Goal: Information Seeking & Learning: Understand process/instructions

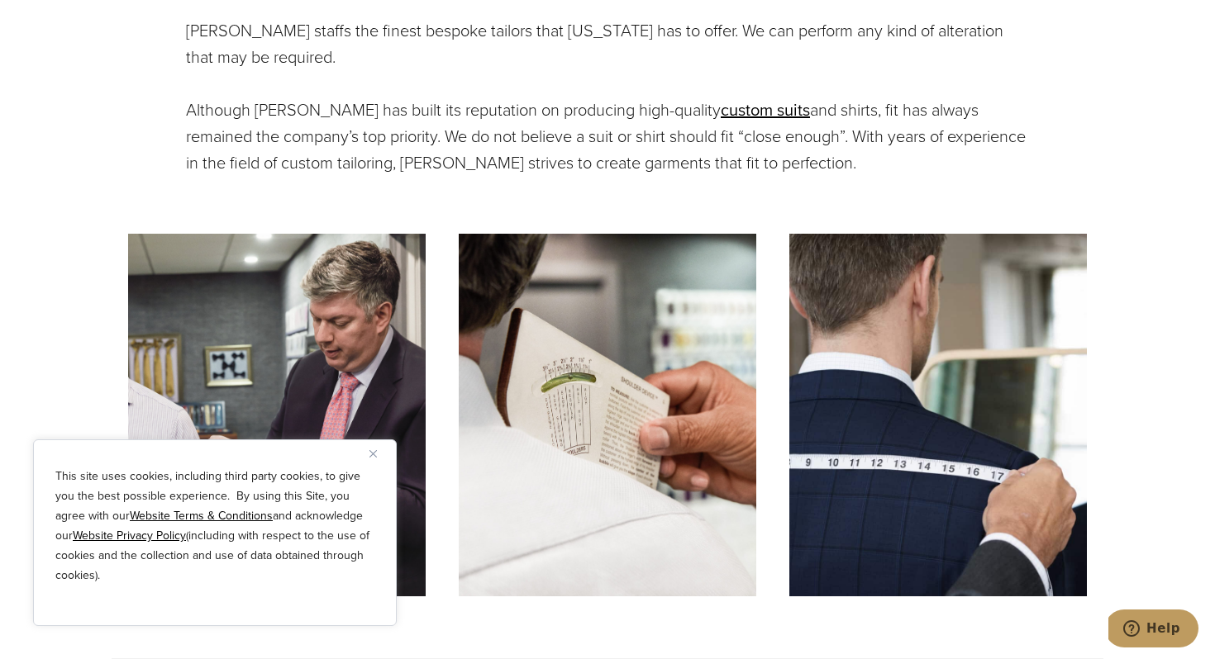
scroll to position [897, 0]
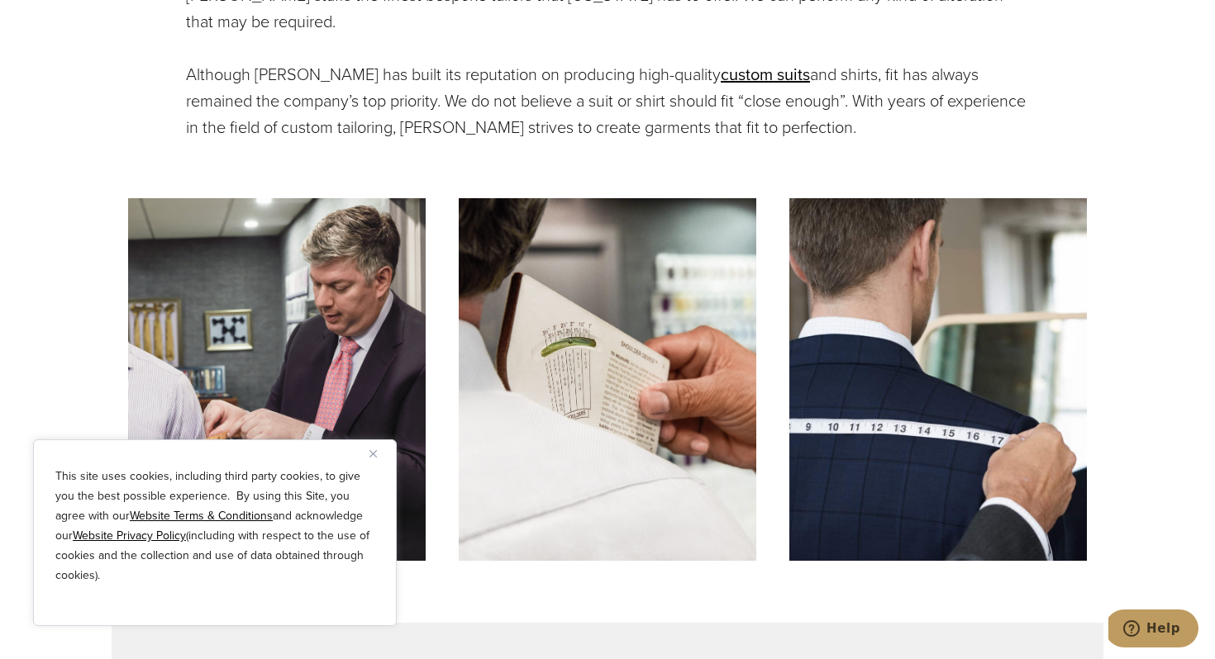
click at [375, 449] on button "Close" at bounding box center [379, 454] width 20 height 20
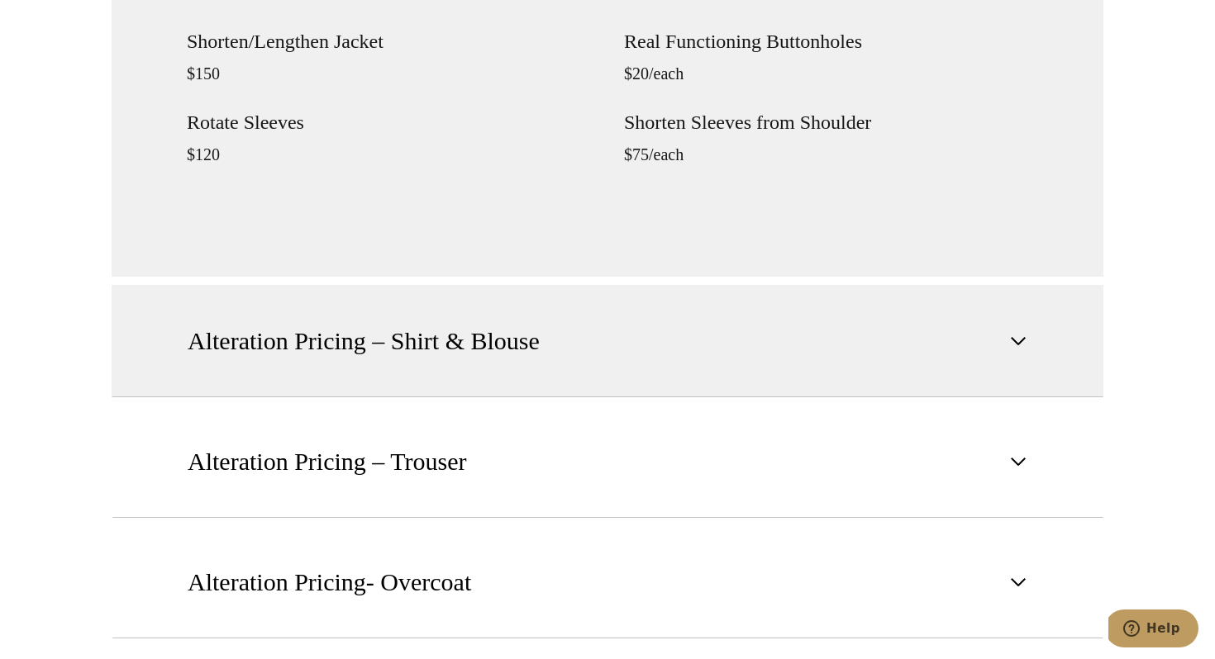
scroll to position [1996, 0]
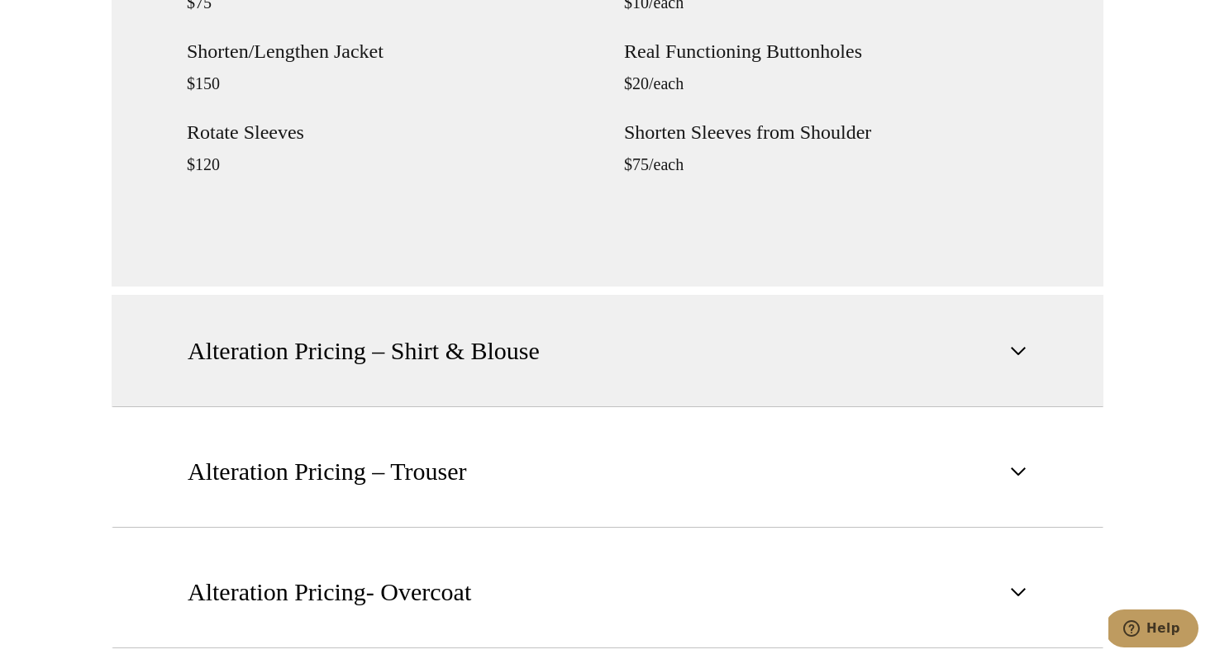
click at [450, 355] on span "Alteration Pricing – Shirt & Blouse" at bounding box center [364, 351] width 352 height 36
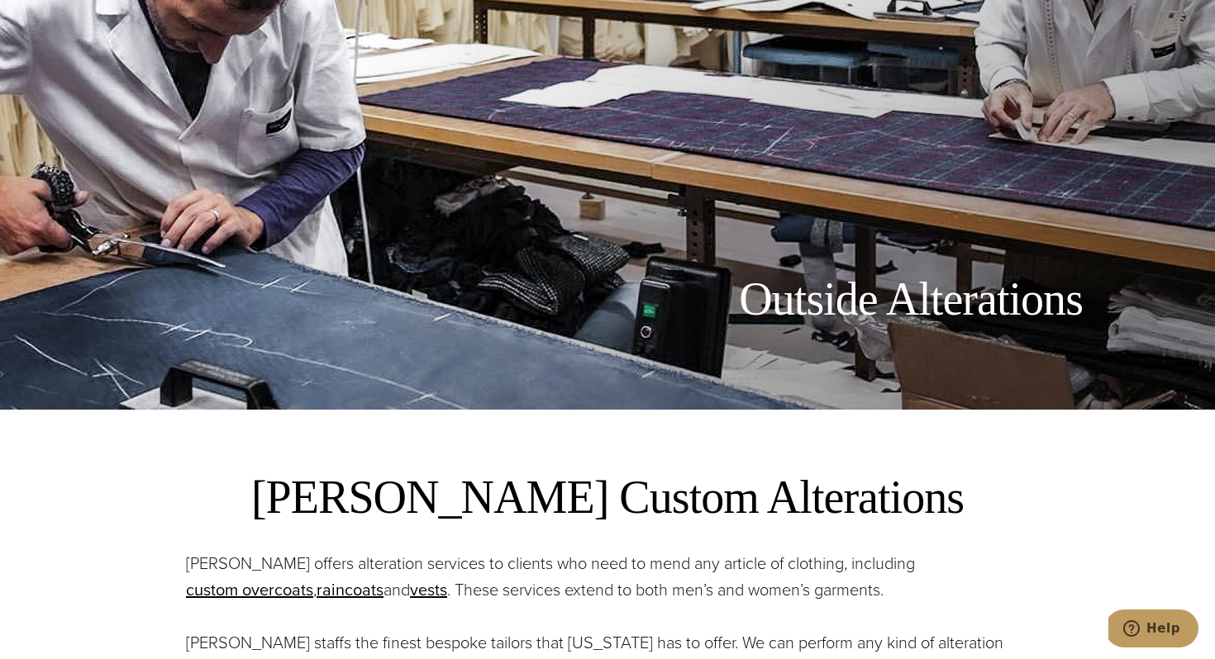
scroll to position [368, 0]
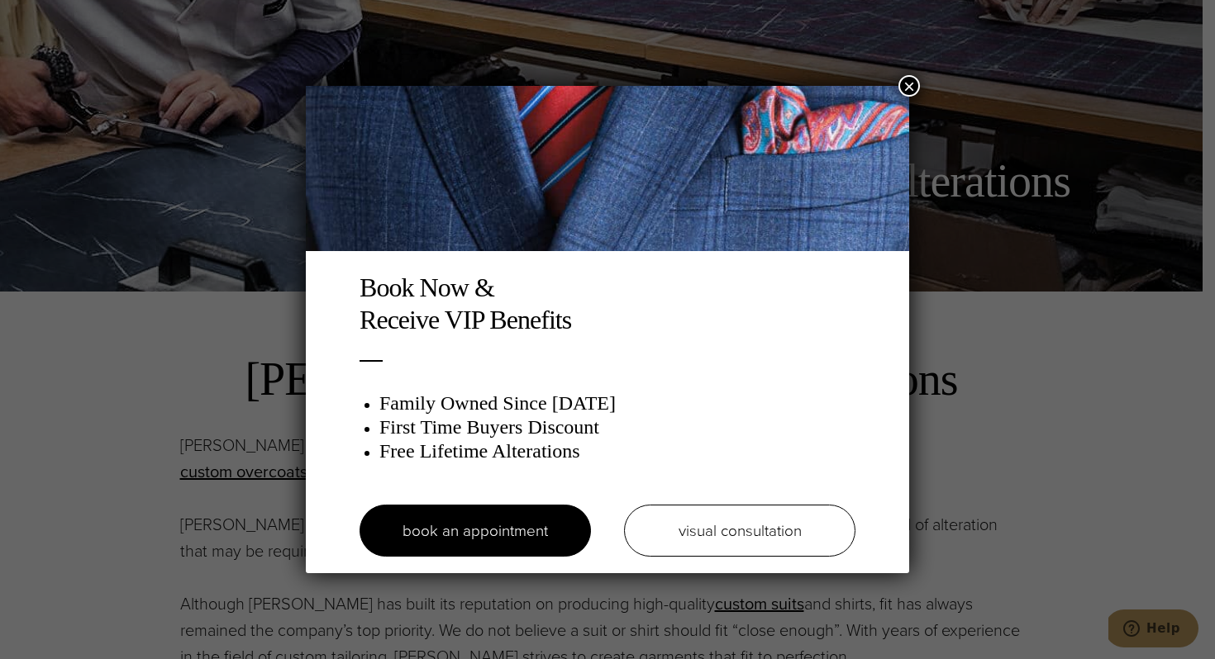
click at [910, 85] on button "×" at bounding box center [908, 85] width 21 height 21
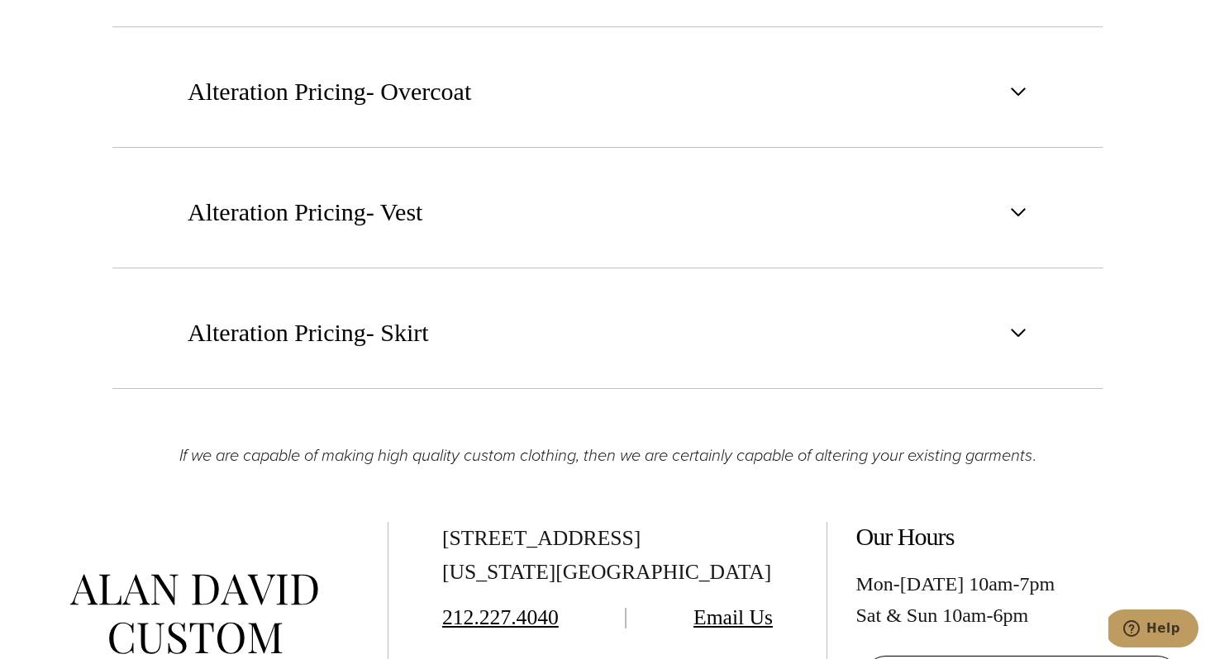
scroll to position [2173, 0]
drag, startPoint x: 443, startPoint y: 540, endPoint x: 588, endPoint y: 533, distance: 144.8
click at [588, 533] on div "515 Madison Ave, Suite 301 New York, NY 10022" at bounding box center [607, 555] width 331 height 68
copy div "515 Madison Ave"
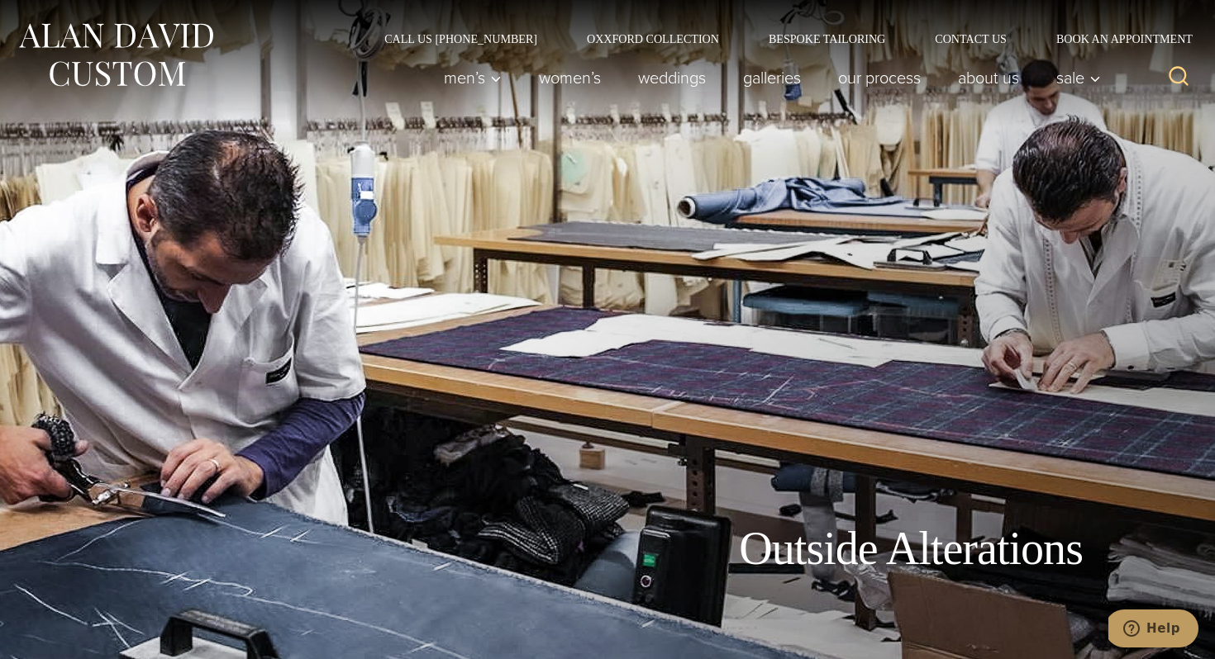
scroll to position [2, 0]
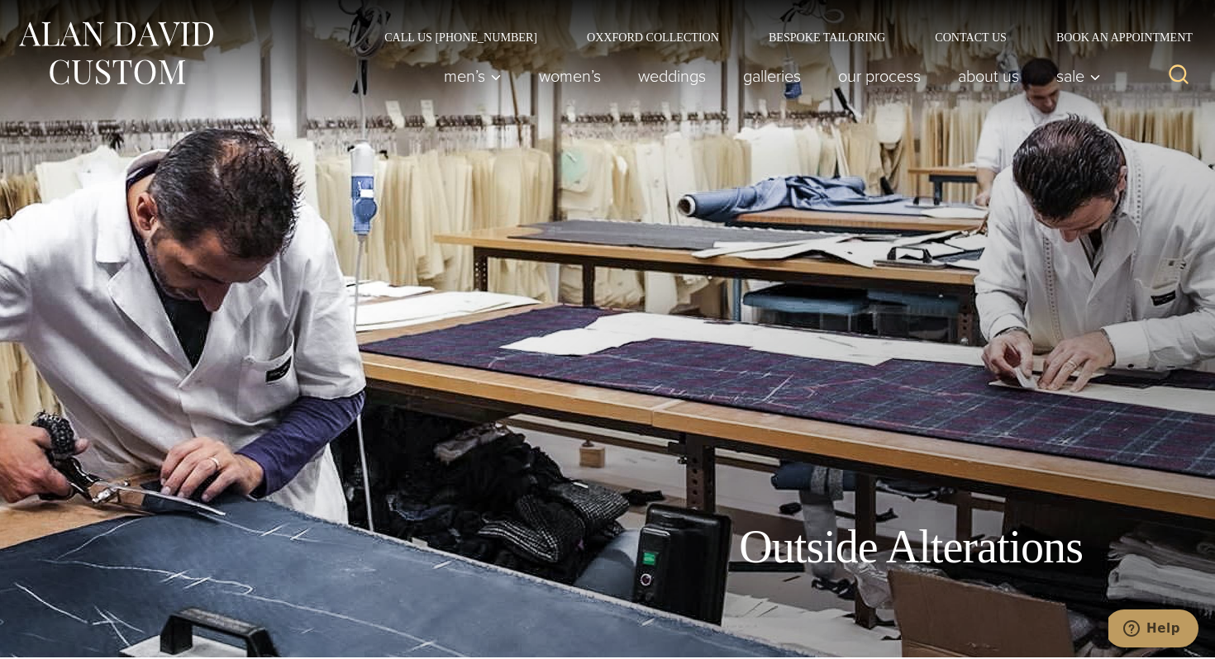
click at [227, 243] on div "Outside Alterations" at bounding box center [607, 327] width 1215 height 659
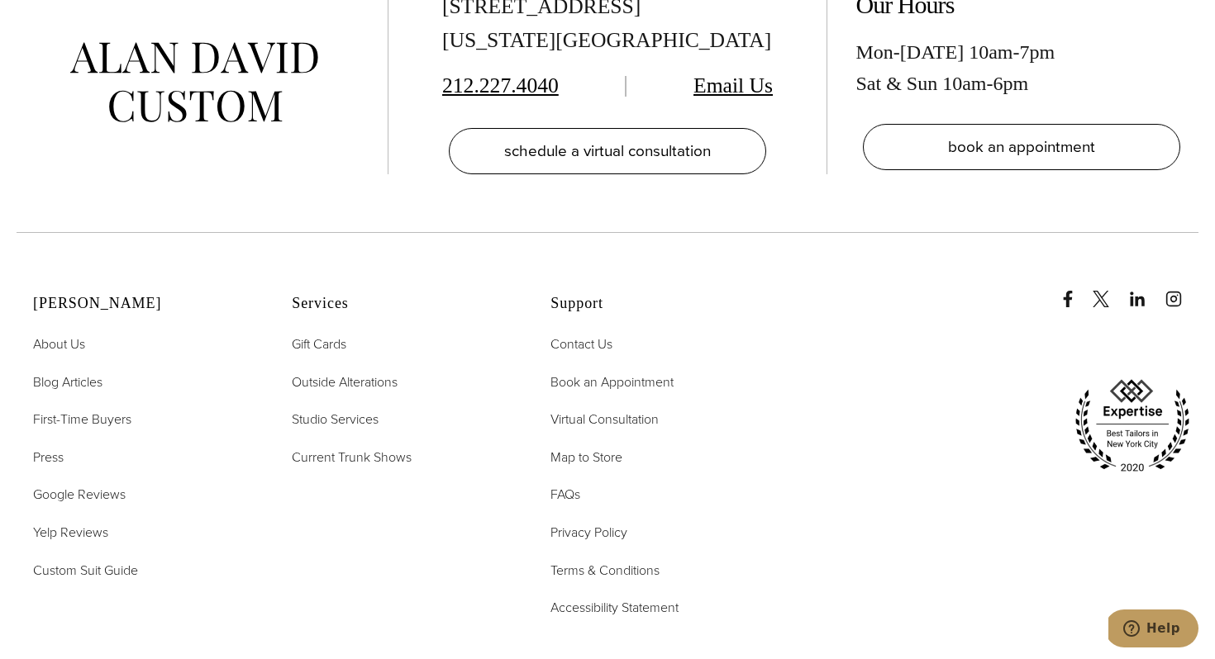
scroll to position [2705, 0]
drag, startPoint x: 79, startPoint y: 50, endPoint x: 844, endPoint y: 2, distance: 766.7
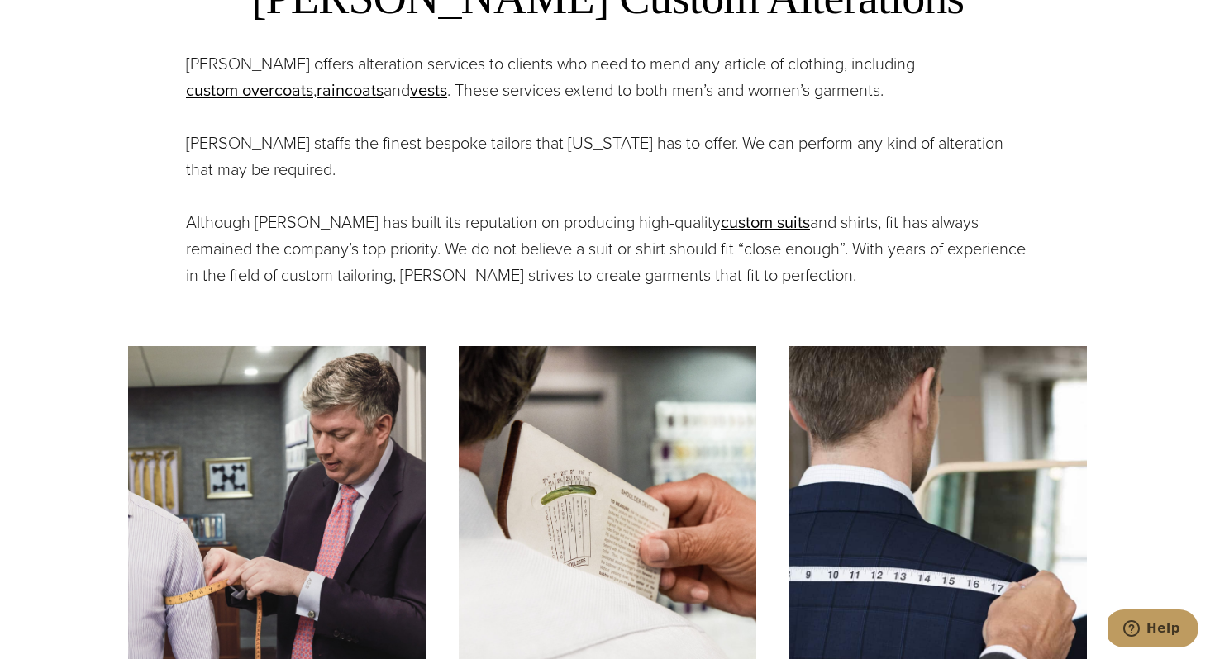
scroll to position [0, 0]
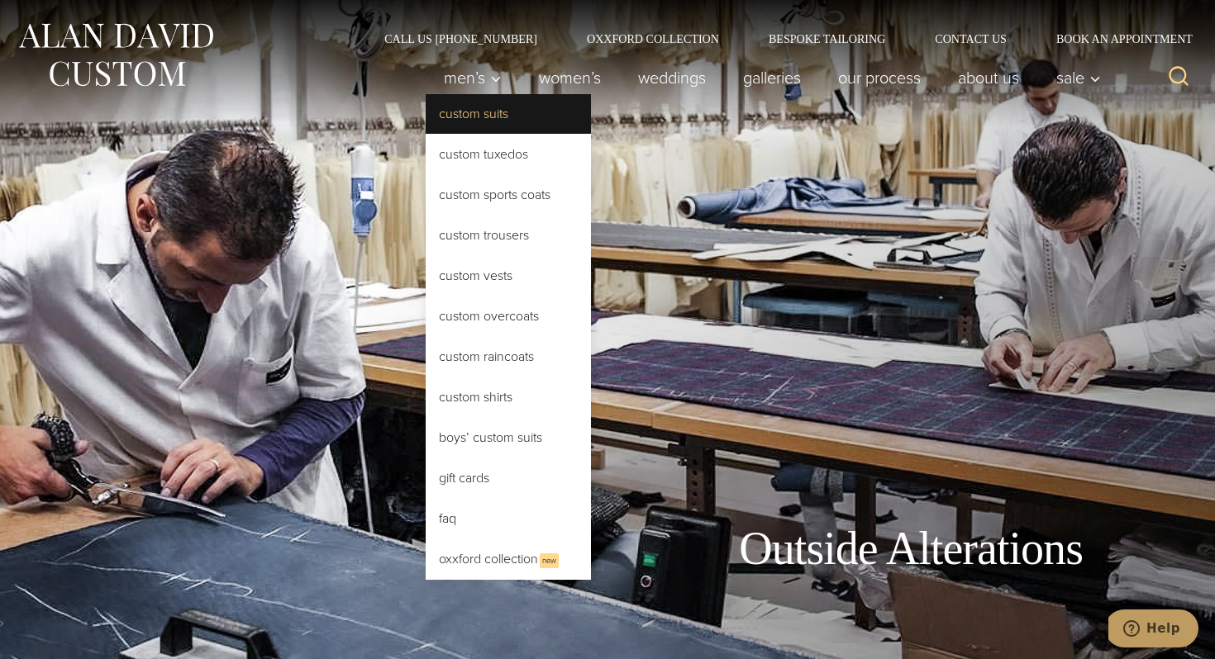
click at [464, 112] on link "Custom Suits" at bounding box center [508, 114] width 165 height 40
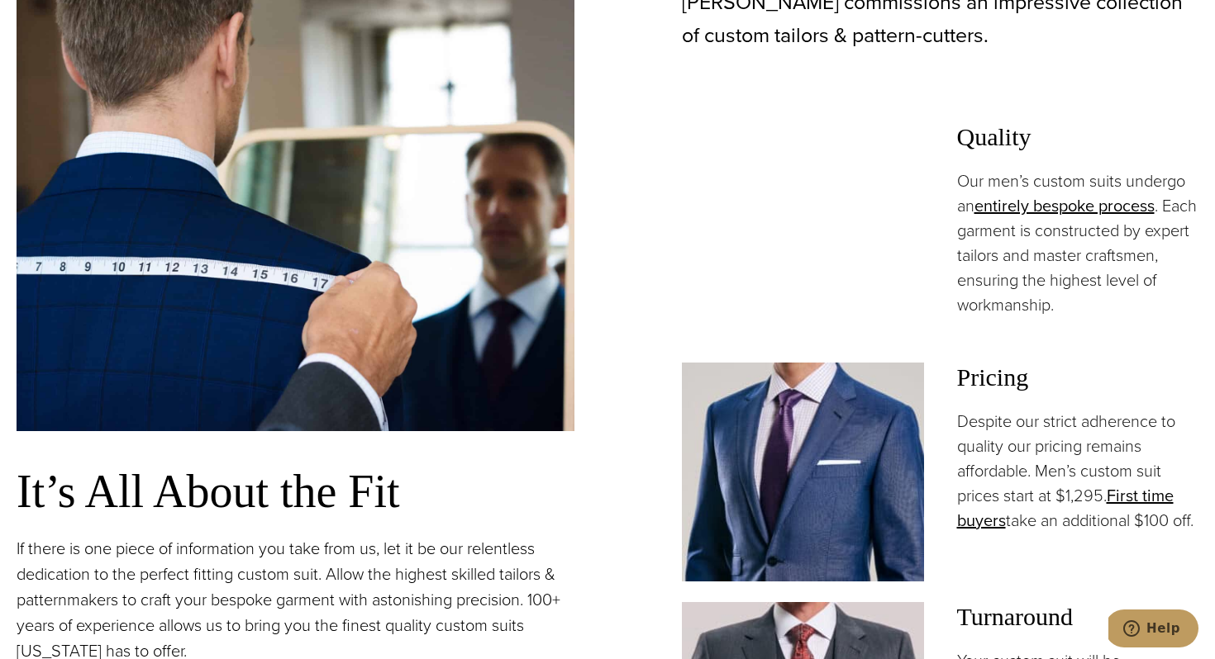
scroll to position [1085, 0]
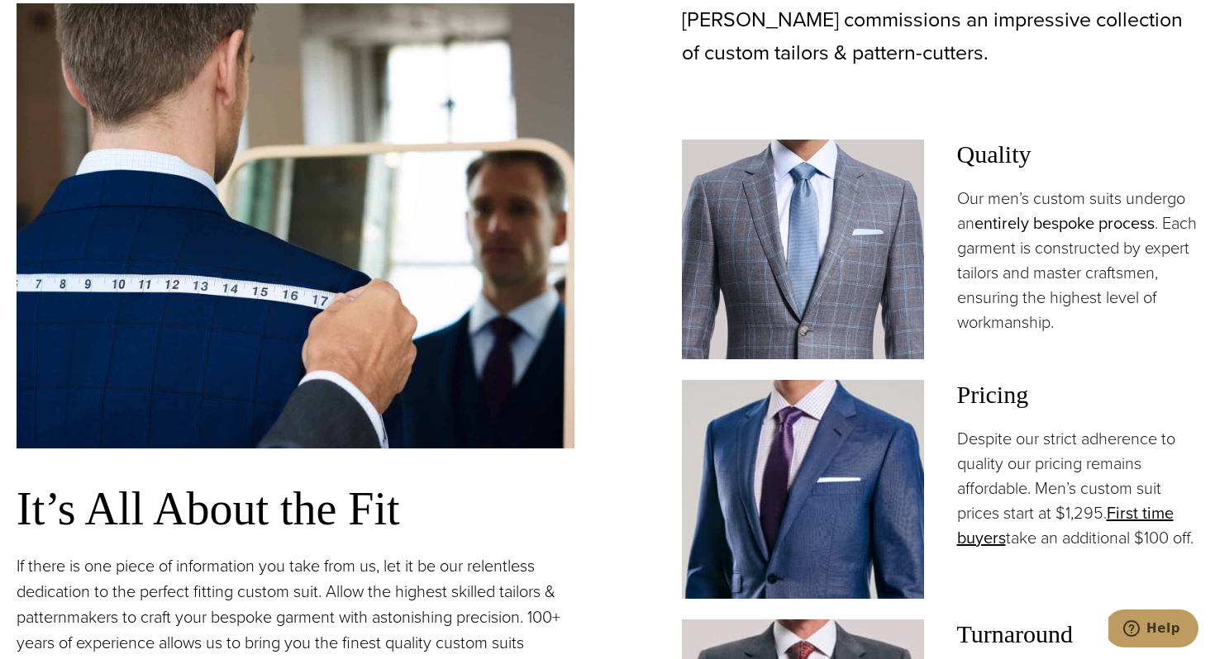
click at [1048, 226] on link "entirely bespoke process" at bounding box center [1064, 223] width 180 height 25
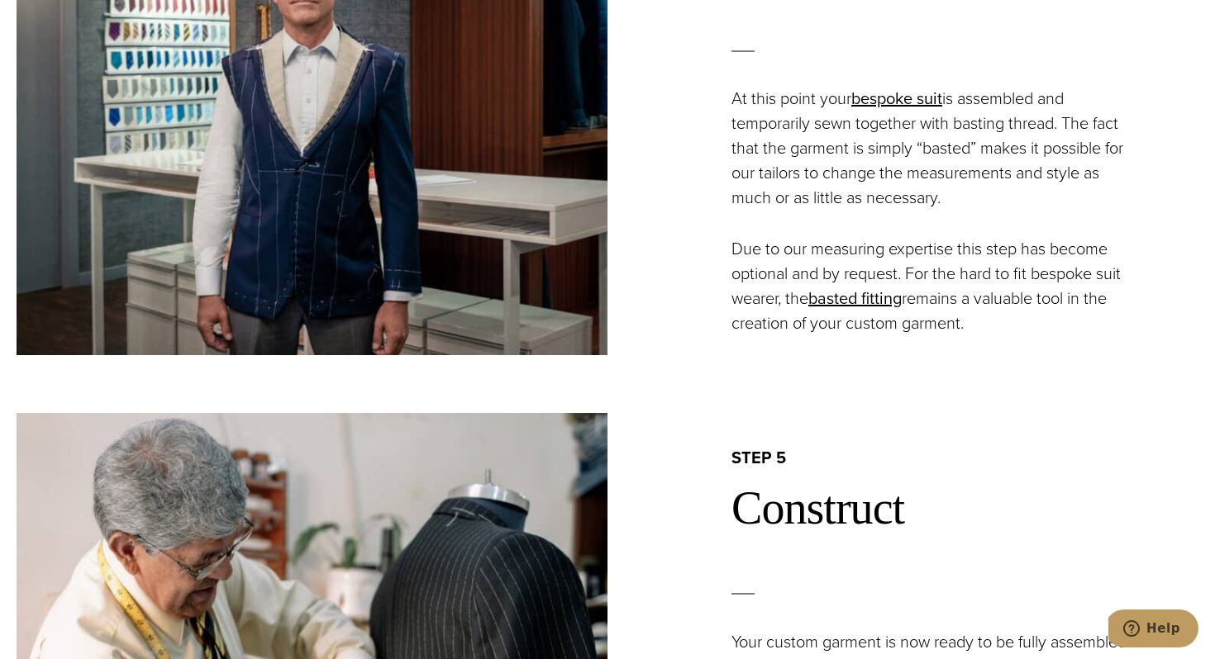
scroll to position [2803, 0]
click at [893, 458] on h2 "step 5" at bounding box center [964, 458] width 467 height 21
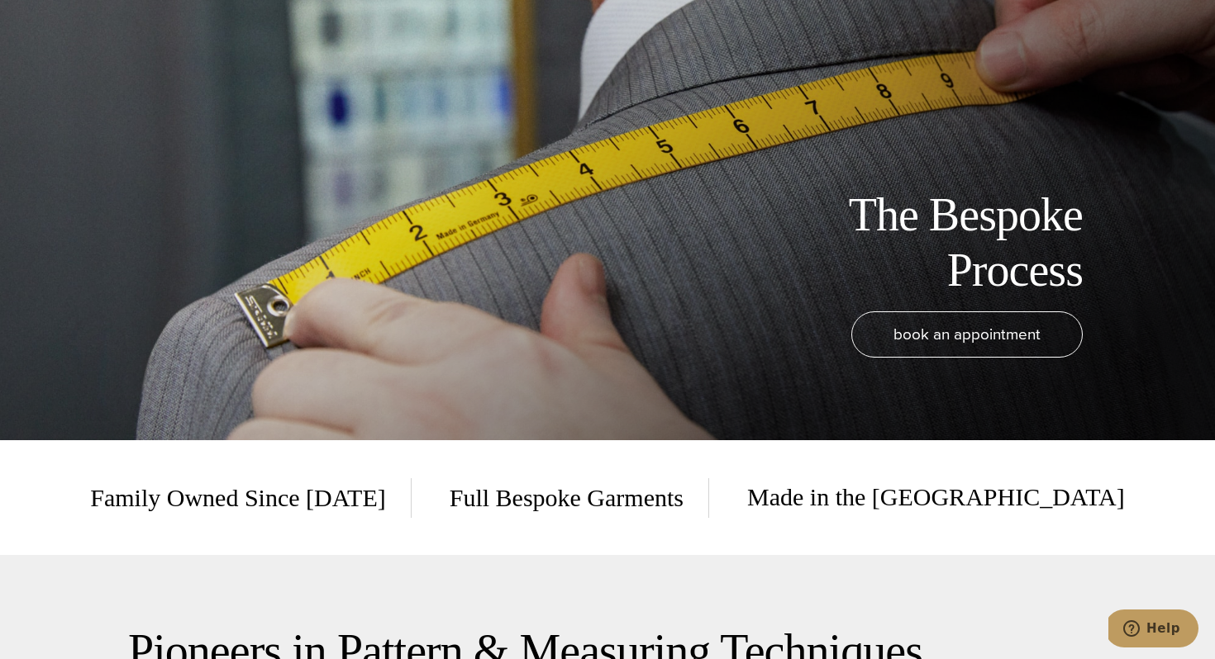
scroll to position [0, 0]
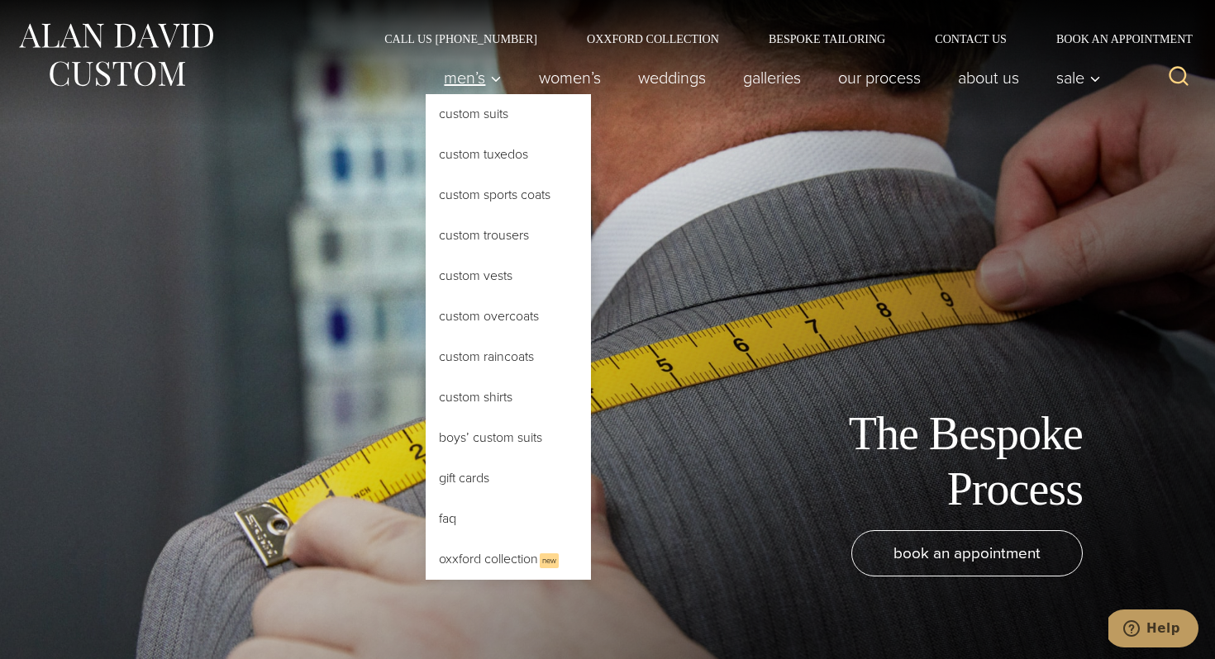
click at [463, 77] on span "Men’s" at bounding box center [473, 77] width 58 height 17
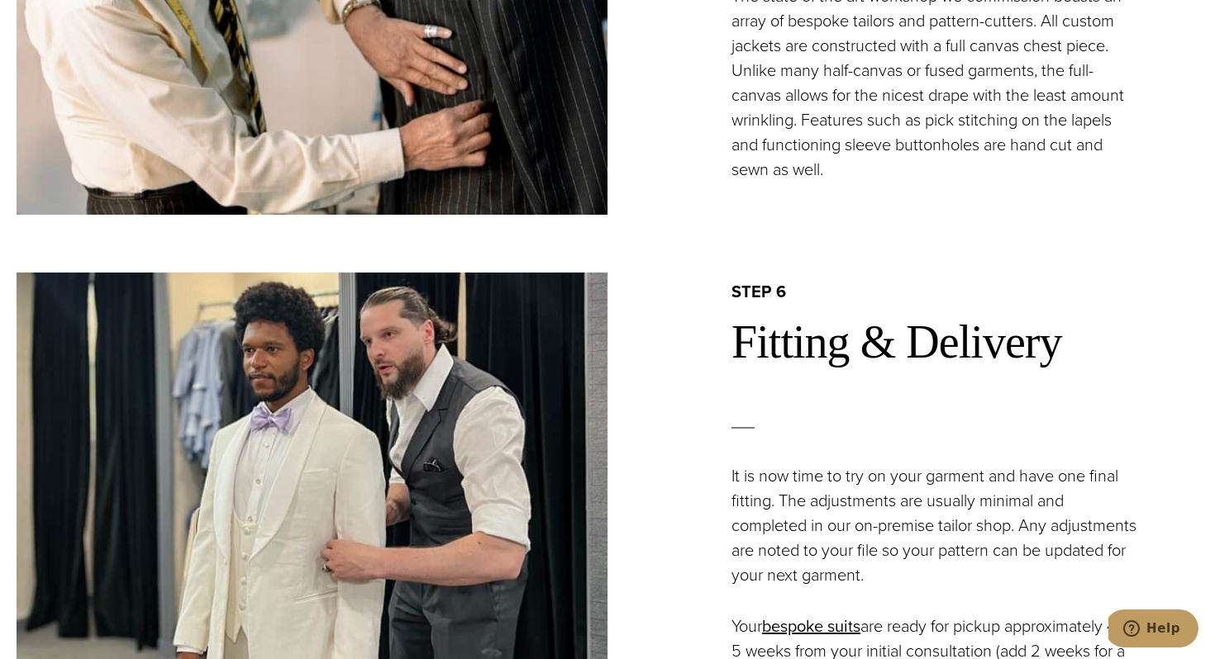
scroll to position [4449, 0]
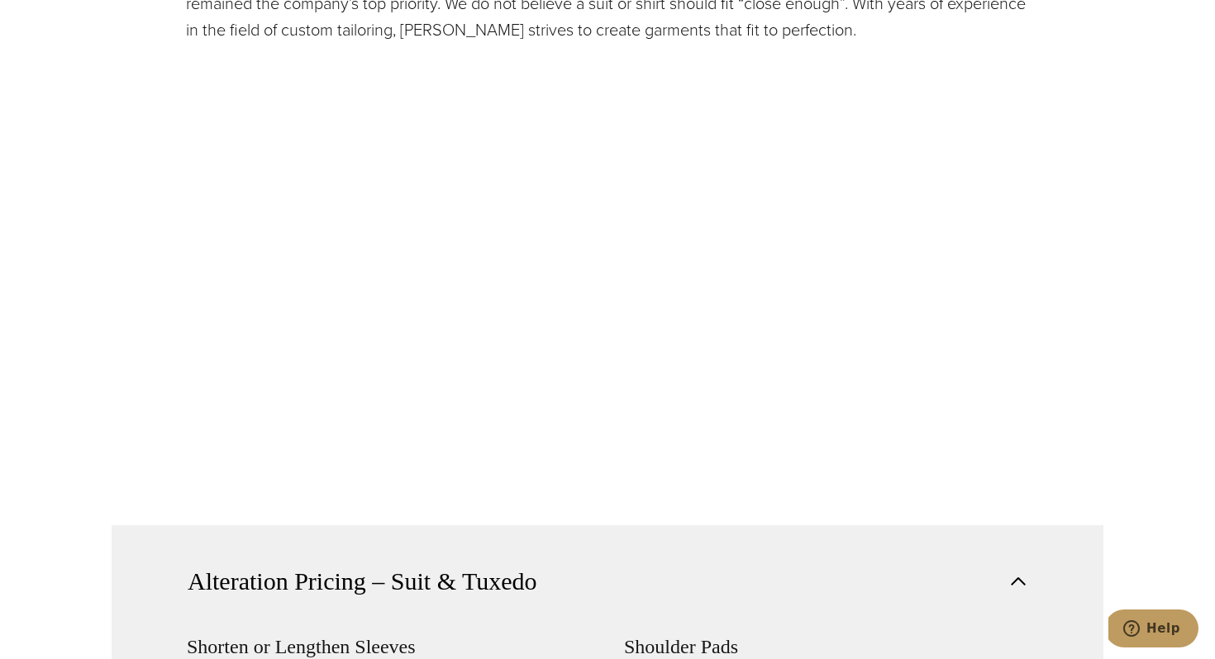
scroll to position [930, 0]
